Goal: Find specific page/section: Find specific page/section

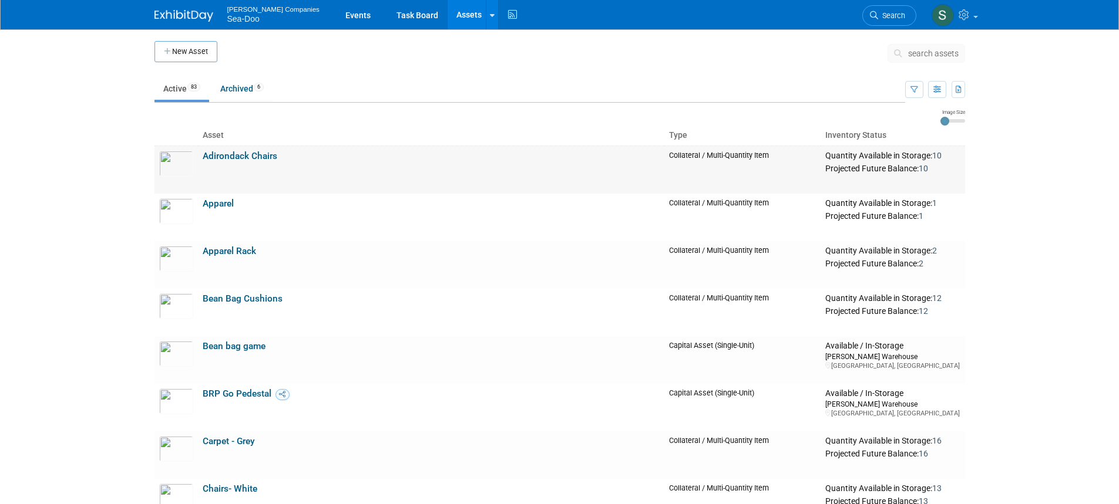
click at [271, 156] on link "Adirondack Chairs" at bounding box center [240, 156] width 75 height 11
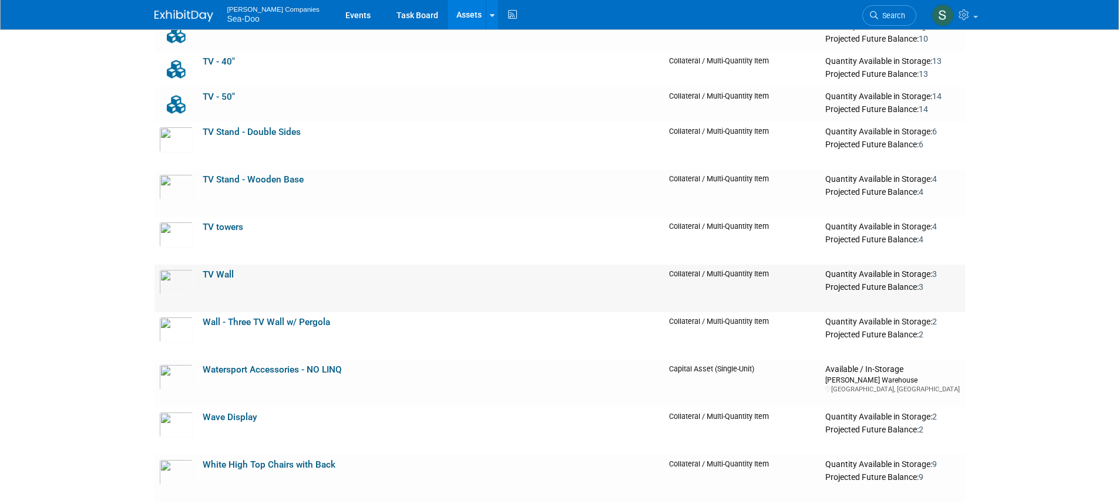
scroll to position [3347, 0]
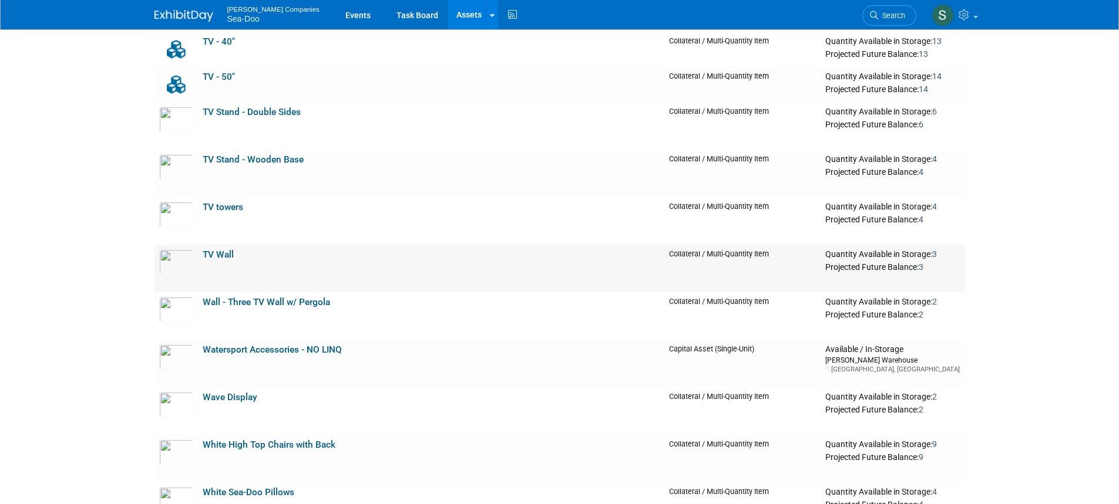
click at [232, 257] on link "TV Wall" at bounding box center [218, 255] width 31 height 11
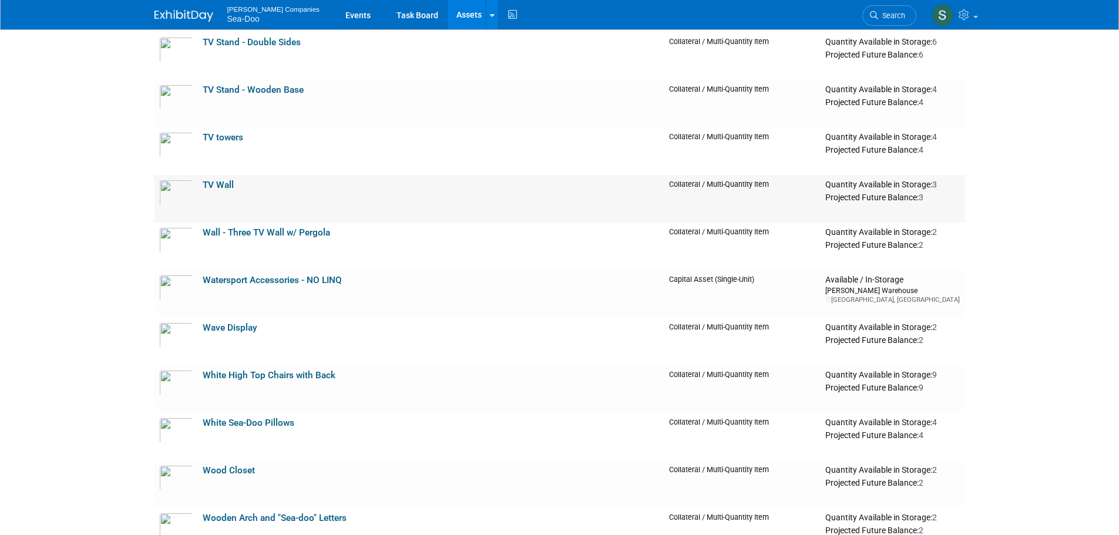
scroll to position [3389, 0]
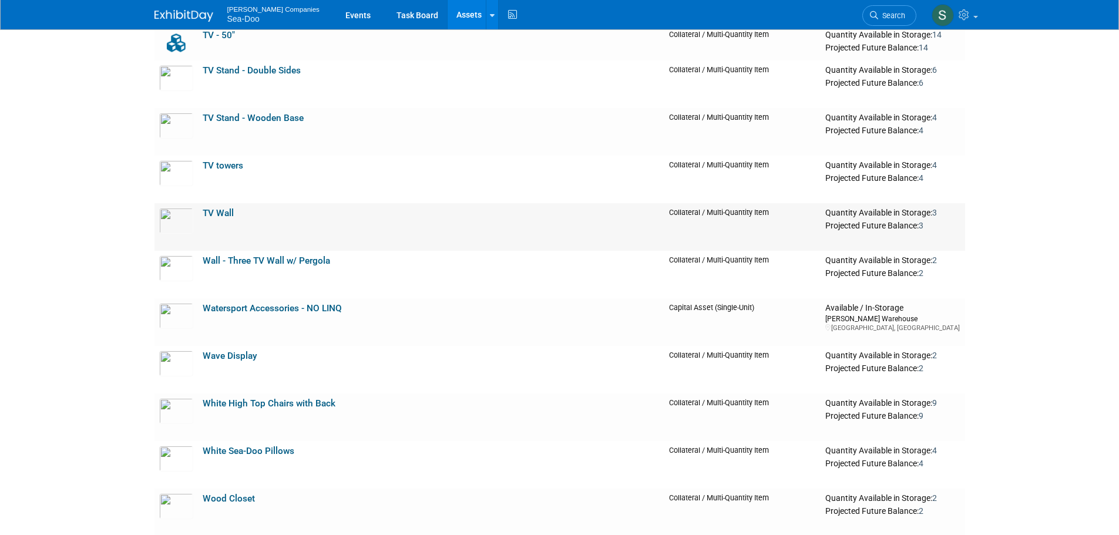
click at [307, 218] on td "TV Wall" at bounding box center [431, 227] width 467 height 48
click at [269, 222] on td "TV Wall" at bounding box center [431, 227] width 467 height 48
click at [221, 208] on link "TV Wall" at bounding box center [218, 213] width 31 height 11
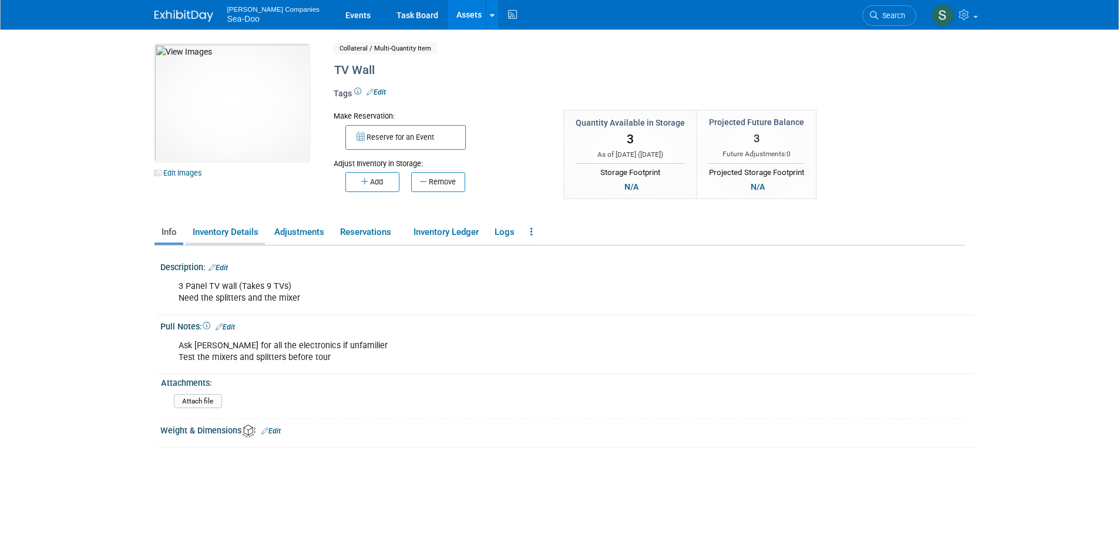
click at [247, 231] on link "Inventory Details" at bounding box center [225, 232] width 79 height 21
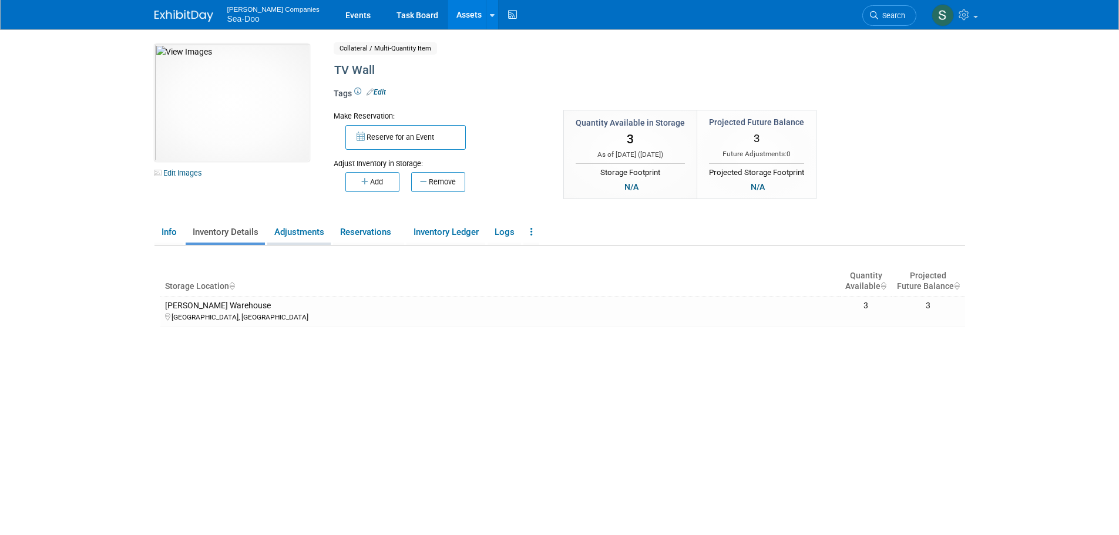
click at [296, 234] on link "Adjustments" at bounding box center [298, 232] width 63 height 21
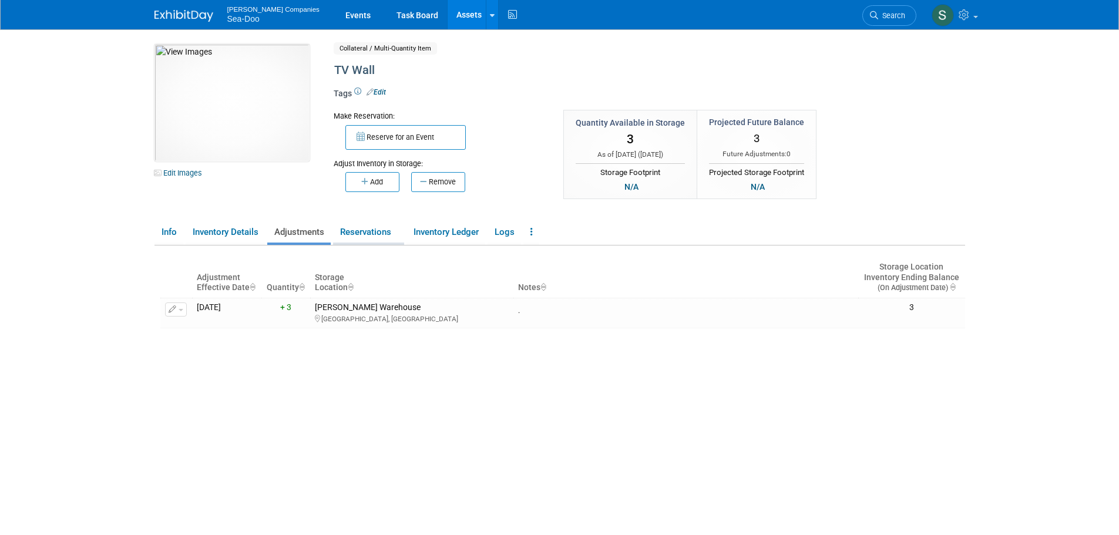
click at [372, 231] on link "Reservations" at bounding box center [368, 232] width 71 height 21
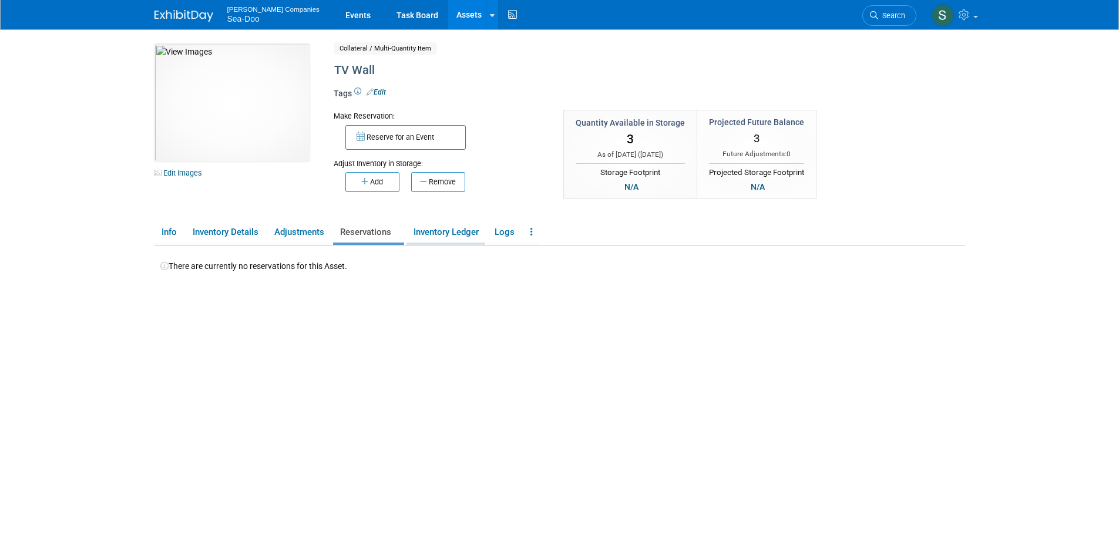
click at [436, 231] on link "Inventory Ledger" at bounding box center [445, 232] width 79 height 21
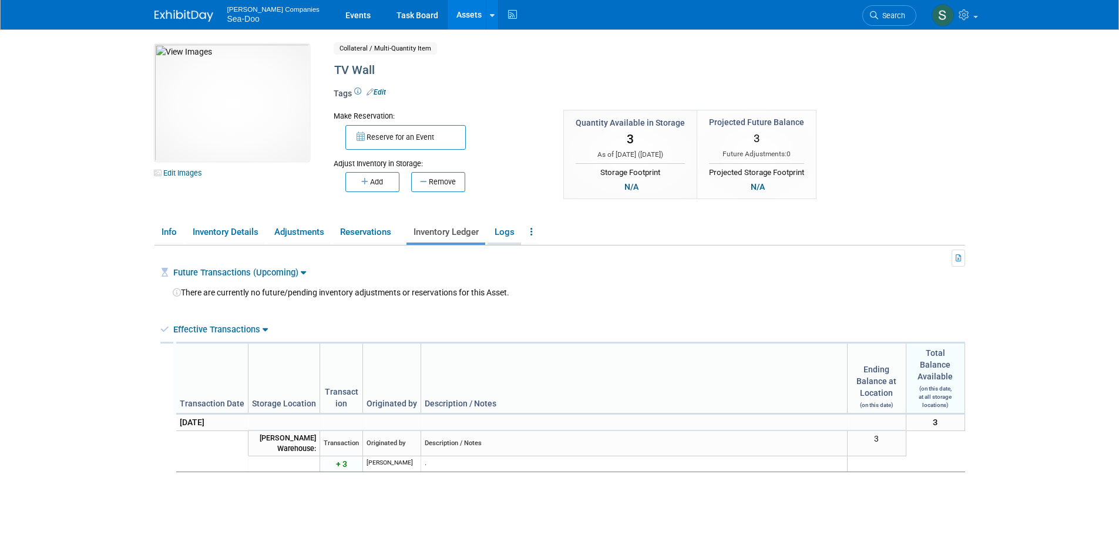
click at [506, 230] on link "Logs" at bounding box center [503, 232] width 33 height 21
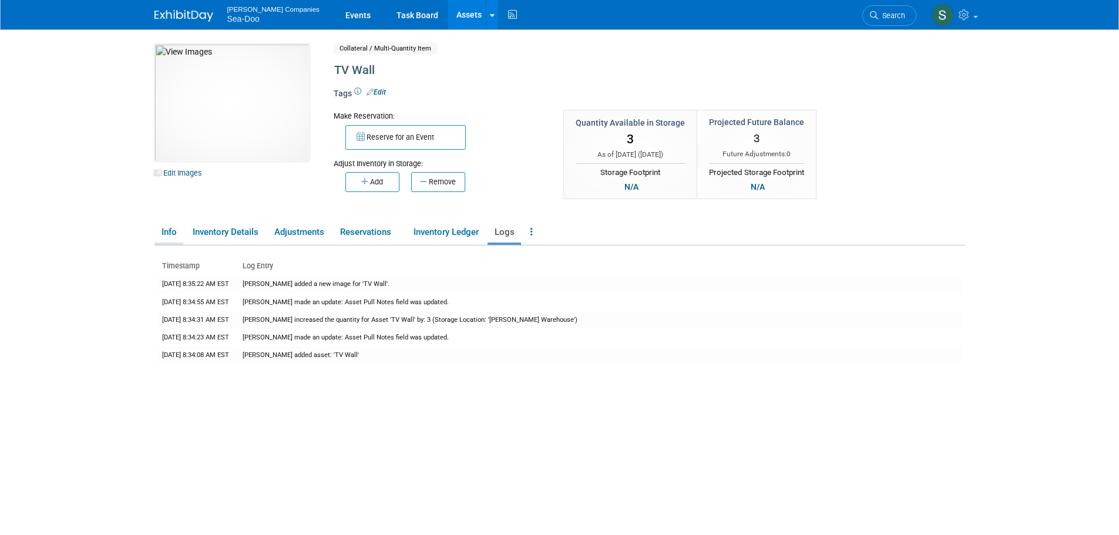
click at [174, 228] on link "Info" at bounding box center [168, 232] width 29 height 21
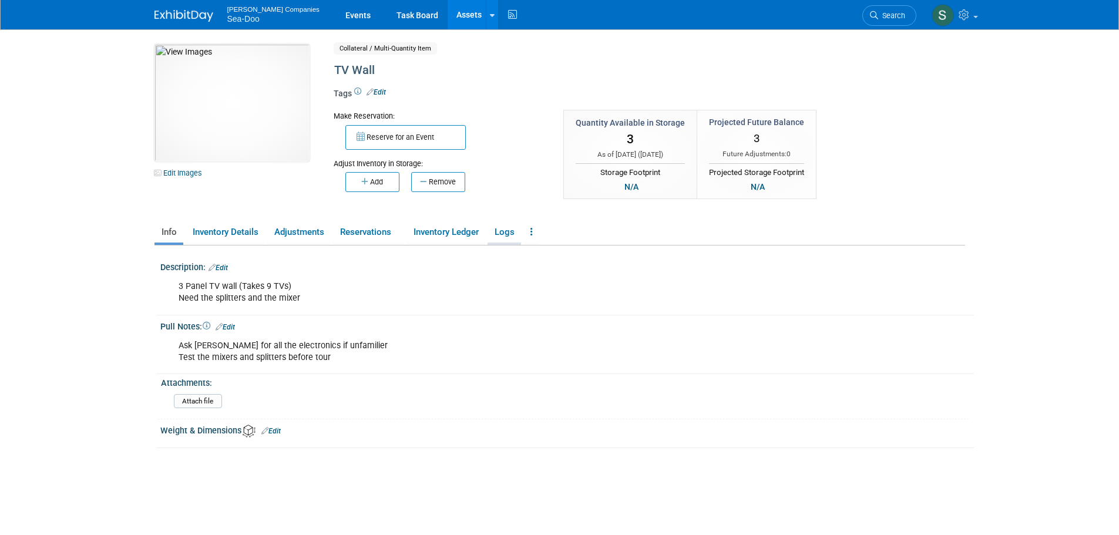
click at [512, 228] on link "Logs" at bounding box center [503, 232] width 33 height 21
